Goal: Browse casually

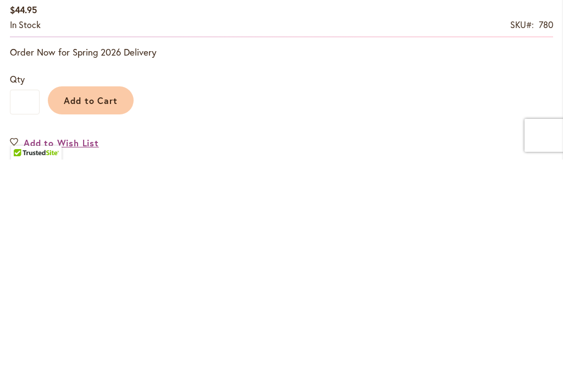
scroll to position [554, 0]
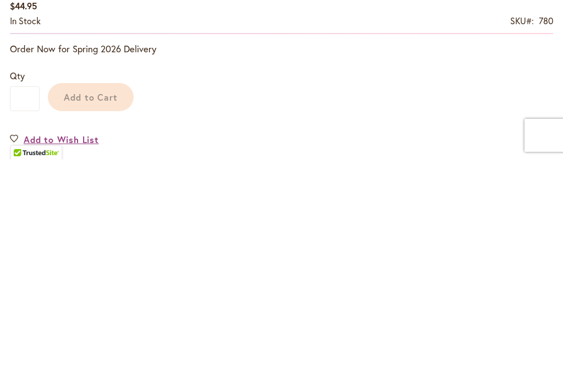
scroll to position [554, 0]
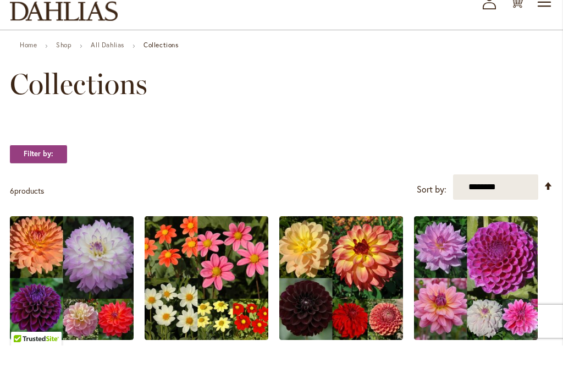
scroll to position [39, 0]
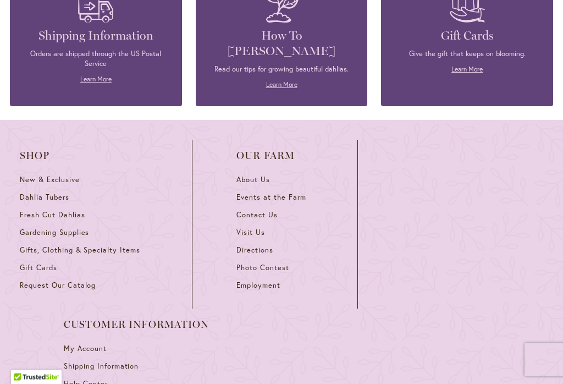
scroll to position [4810, 0]
